Goal: Communication & Community: Participate in discussion

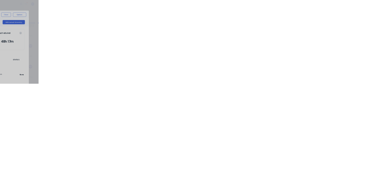
scroll to position [181, 0]
click at [388, 150] on div "Clock On Team Member Select... Clock On Cancel" at bounding box center [194, 96] width 389 height 193
click at [230, 96] on button "Cancel" at bounding box center [213, 96] width 33 height 10
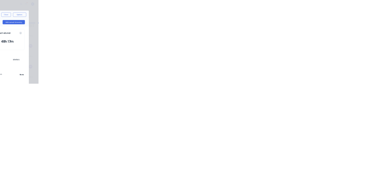
click at [242, 151] on icon "button" at bounding box center [240, 151] width 3 height 3
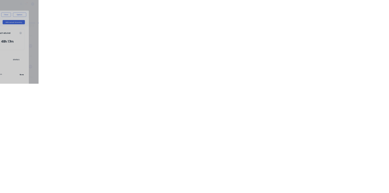
click at [192, 95] on button "Clock Off" at bounding box center [175, 96] width 33 height 10
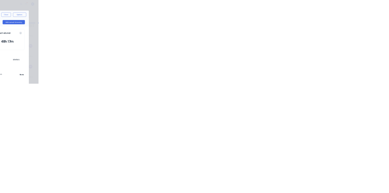
click at [325, 33] on button "Close" at bounding box center [314, 34] width 22 height 10
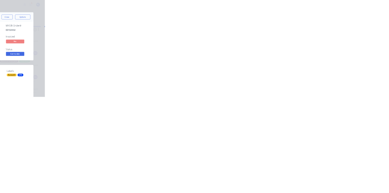
click at [63, 52] on div "Collaborate" at bounding box center [51, 52] width 24 height 5
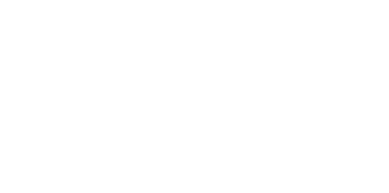
click at [273, 179] on div at bounding box center [196, 176] width 156 height 6
click at [342, 180] on button "Send" at bounding box center [330, 175] width 24 height 9
click at [325, 31] on button "Close" at bounding box center [314, 34] width 22 height 10
click at [325, 35] on button "Close" at bounding box center [314, 34] width 22 height 10
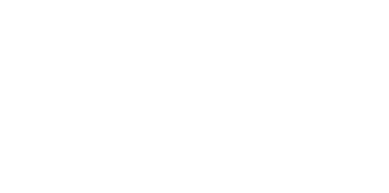
click at [325, 33] on button "Close" at bounding box center [314, 34] width 22 height 10
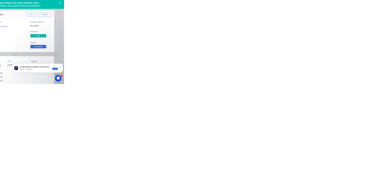
click at [325, 33] on button "Close" at bounding box center [314, 34] width 22 height 10
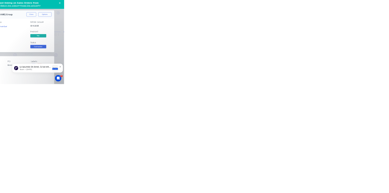
click at [325, 33] on button "Close" at bounding box center [314, 34] width 22 height 10
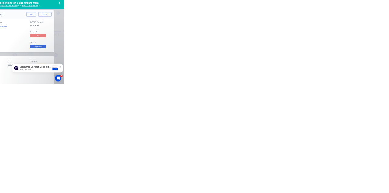
click at [325, 33] on button "Close" at bounding box center [314, 34] width 22 height 10
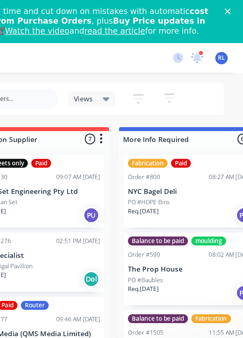
scroll to position [0, 127]
